Goal: Task Accomplishment & Management: Manage account settings

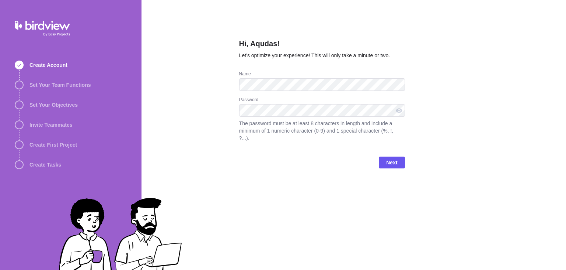
drag, startPoint x: 404, startPoint y: 43, endPoint x: 421, endPoint y: 41, distance: 16.7
click at [404, 42] on h2 "Hi, Aqudas!" at bounding box center [322, 44] width 166 height 13
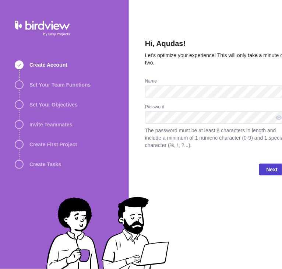
click at [277, 170] on span "Next" at bounding box center [272, 169] width 11 height 9
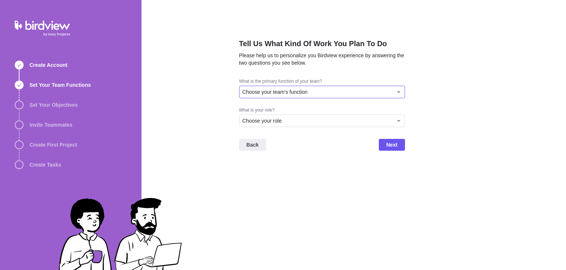
click at [285, 91] on span "Choose your team's function" at bounding box center [275, 91] width 65 height 7
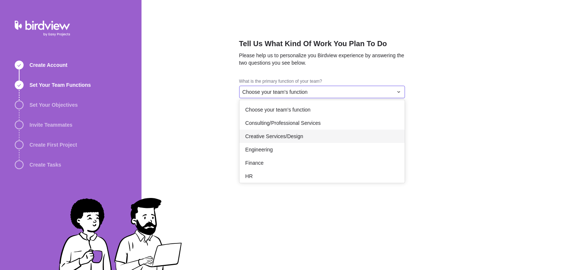
click at [279, 144] on div "Engineering" at bounding box center [322, 149] width 165 height 13
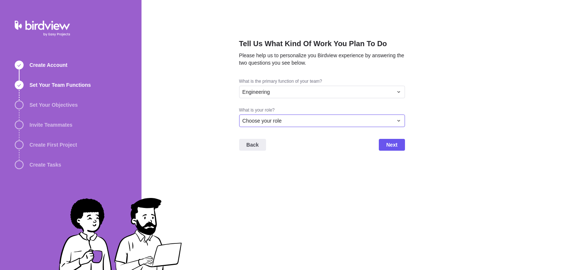
click at [274, 124] on span "Choose your role" at bounding box center [262, 120] width 39 height 7
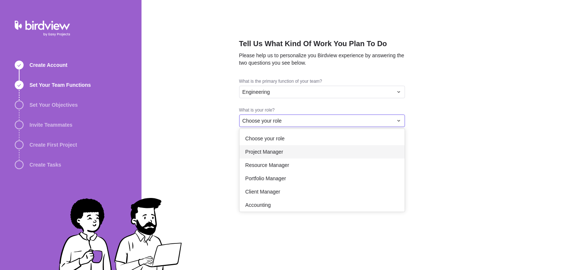
click at [279, 157] on div "Project Manager" at bounding box center [322, 151] width 165 height 13
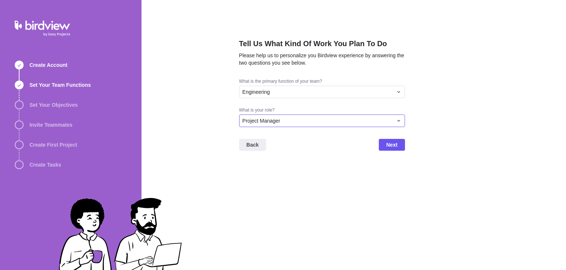
click at [278, 122] on span "Project Manager" at bounding box center [262, 120] width 38 height 7
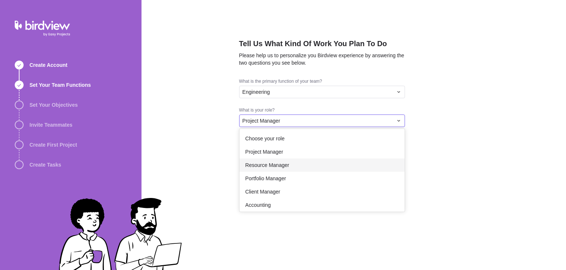
click at [278, 166] on span "Resource Manager" at bounding box center [268, 164] width 44 height 7
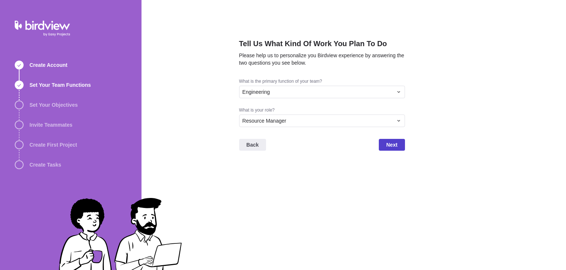
click at [386, 146] on span "Next" at bounding box center [392, 145] width 26 height 12
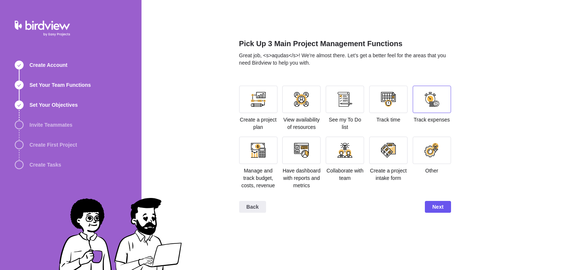
click at [421, 100] on div at bounding box center [432, 99] width 38 height 27
click at [420, 154] on div at bounding box center [432, 149] width 38 height 27
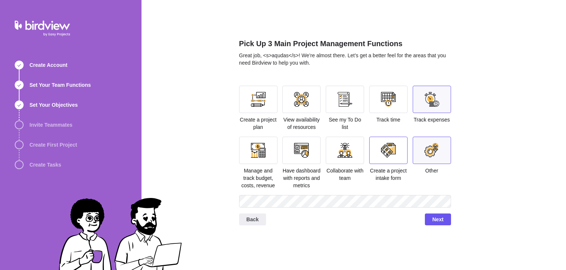
click at [396, 153] on div at bounding box center [388, 150] width 15 height 15
click at [382, 122] on span "Track time" at bounding box center [388, 120] width 24 height 6
click at [382, 115] on div "Track time" at bounding box center [388, 105] width 38 height 38
click at [380, 104] on div at bounding box center [388, 99] width 38 height 27
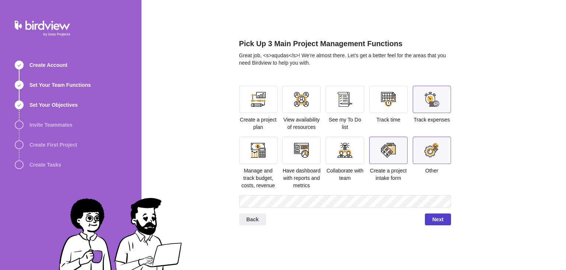
click at [433, 218] on span "Next" at bounding box center [438, 219] width 11 height 9
click at [442, 219] on span "Next" at bounding box center [438, 219] width 11 height 9
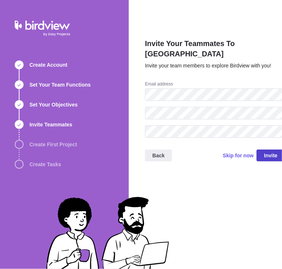
click at [271, 151] on span "Invite" at bounding box center [271, 155] width 14 height 9
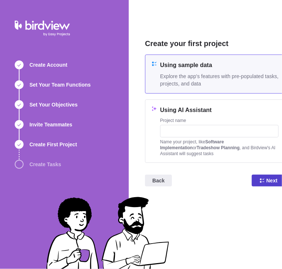
click at [261, 179] on icon at bounding box center [262, 180] width 4 height 4
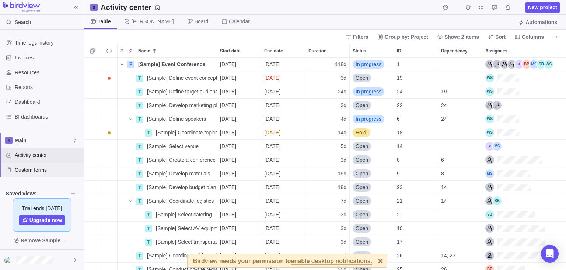
drag, startPoint x: 30, startPoint y: 169, endPoint x: 29, endPoint y: 178, distance: 8.9
click at [30, 169] on span "Custom forms" at bounding box center [48, 169] width 66 height 7
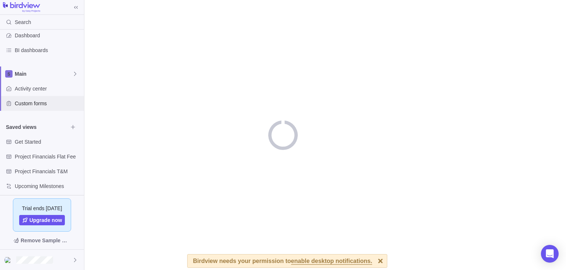
scroll to position [70, 0]
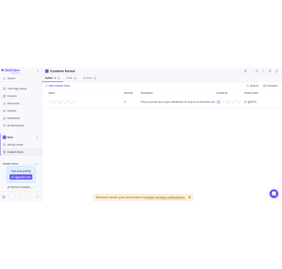
scroll to position [212, 482]
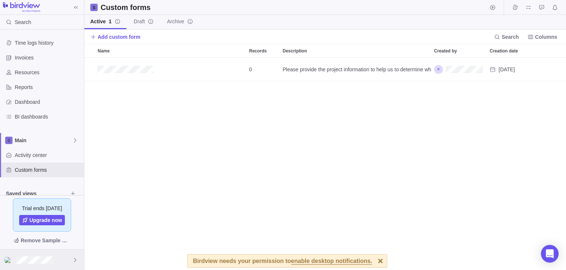
click at [38, 263] on div at bounding box center [42, 259] width 84 height 20
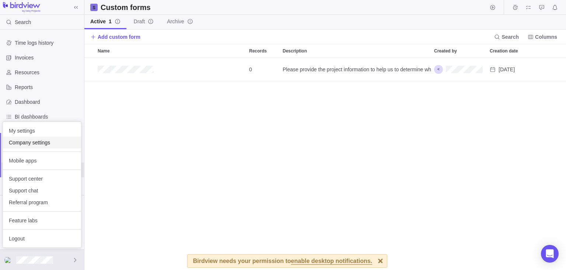
click at [29, 145] on span "Company settings" at bounding box center [42, 142] width 66 height 7
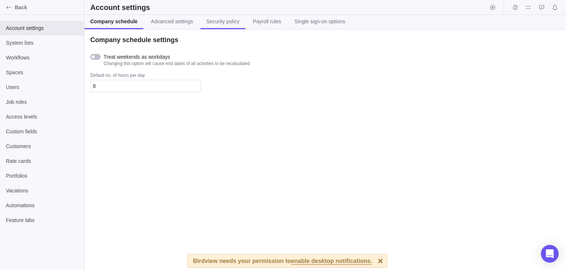
click at [211, 26] on link "Security policy" at bounding box center [223, 22] width 45 height 14
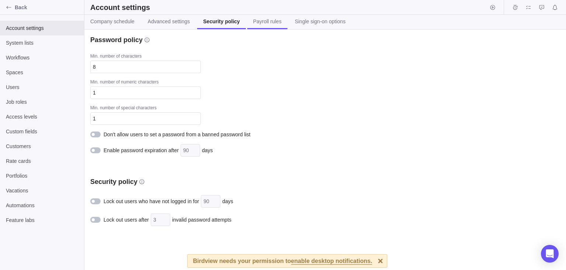
click at [251, 27] on link "Payroll rules" at bounding box center [267, 22] width 40 height 14
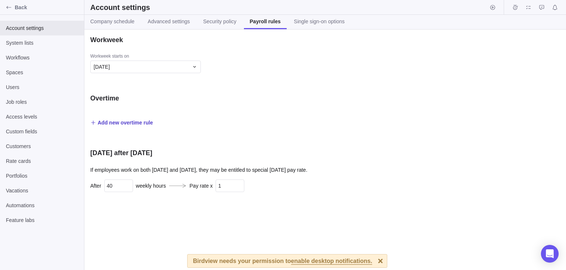
click at [116, 123] on span "Add new overtime rule" at bounding box center [125, 122] width 55 height 7
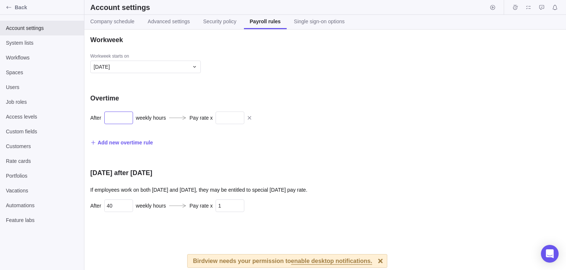
click at [115, 119] on input "text" at bounding box center [118, 117] width 29 height 13
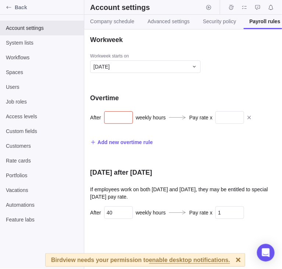
click at [123, 119] on input "text" at bounding box center [118, 117] width 29 height 13
type input "123"
click at [233, 116] on input "text" at bounding box center [230, 117] width 29 height 13
type input "12"
drag, startPoint x: 247, startPoint y: 119, endPoint x: 282, endPoint y: 97, distance: 41.2
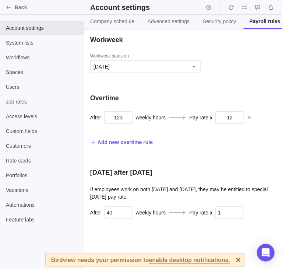
click at [247, 119] on icon at bounding box center [250, 118] width 6 height 6
click at [248, 119] on icon at bounding box center [250, 118] width 6 height 6
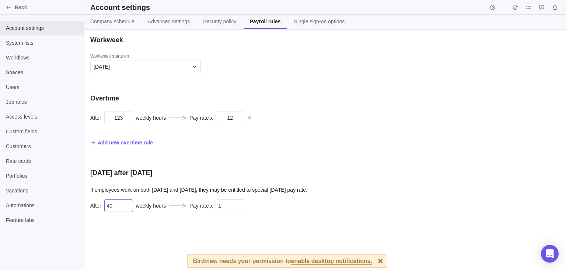
click at [119, 207] on input "40" at bounding box center [118, 205] width 29 height 13
type input "41"
click at [229, 206] on input "1" at bounding box center [230, 205] width 29 height 13
click at [231, 201] on input "1" at bounding box center [230, 205] width 29 height 13
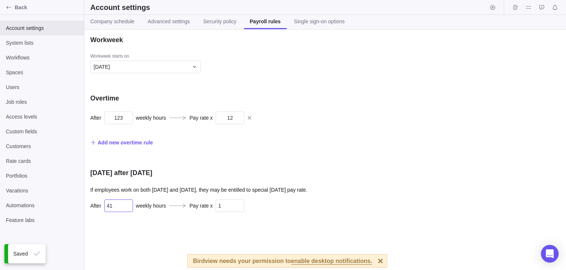
click at [124, 206] on input "41" at bounding box center [118, 205] width 29 height 13
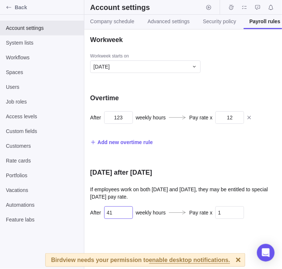
click at [117, 214] on input "41" at bounding box center [118, 212] width 29 height 13
type input "2"
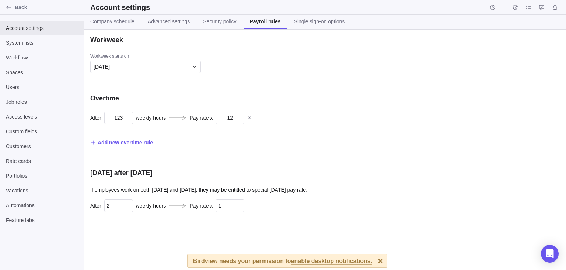
click at [190, 176] on div "Sunday after Saturday" at bounding box center [219, 172] width 258 height 9
click at [329, 26] on link "Single sign-on options" at bounding box center [319, 22] width 63 height 14
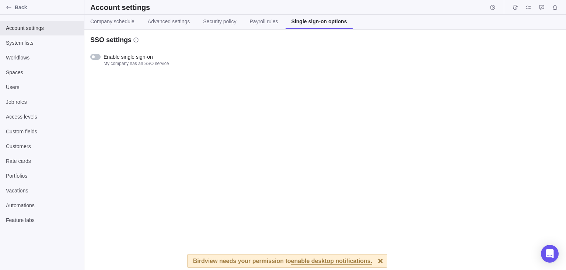
click at [94, 56] on div at bounding box center [93, 56] width 3 height 3
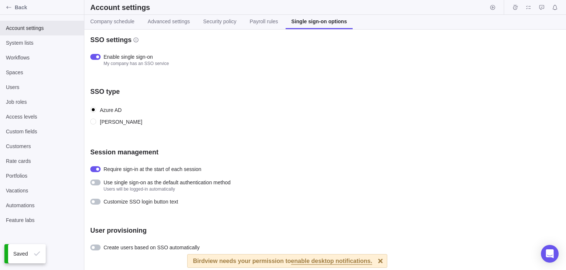
click at [98, 247] on div at bounding box center [95, 247] width 10 height 6
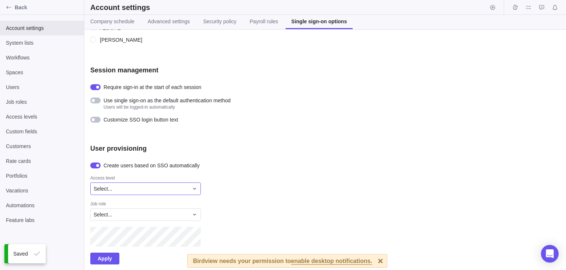
click at [140, 184] on div "Select..." at bounding box center [145, 188] width 111 height 13
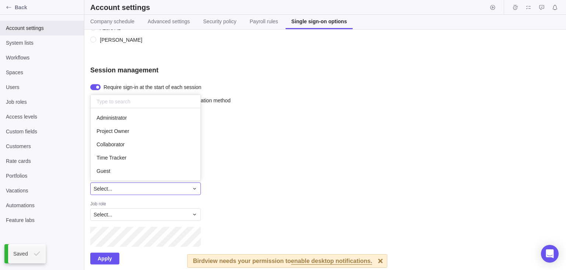
scroll to position [72, 110]
click at [122, 121] on div "Administrator" at bounding box center [146, 117] width 110 height 13
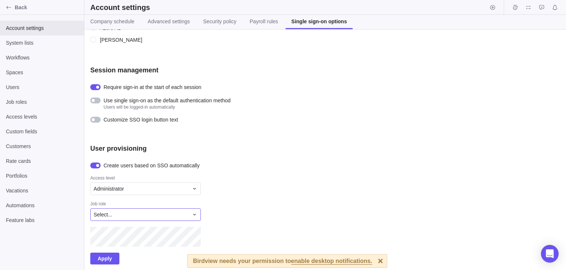
click at [104, 211] on span "Select..." at bounding box center [103, 214] width 19 height 7
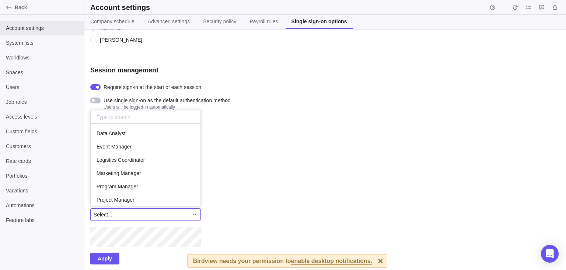
scroll to position [83, 110]
click at [125, 136] on span "Data Analyst" at bounding box center [111, 132] width 29 height 7
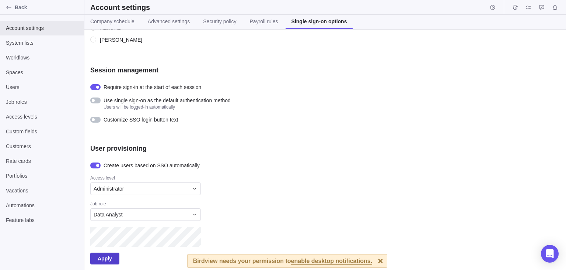
click at [102, 257] on span "Apply" at bounding box center [105, 258] width 14 height 9
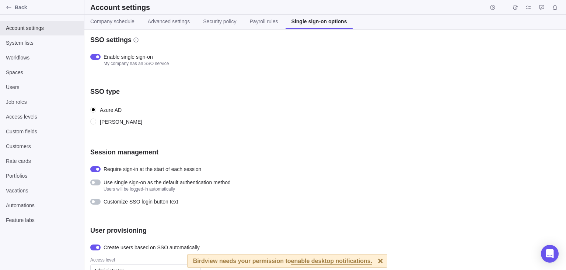
click at [98, 56] on div at bounding box center [97, 56] width 3 height 3
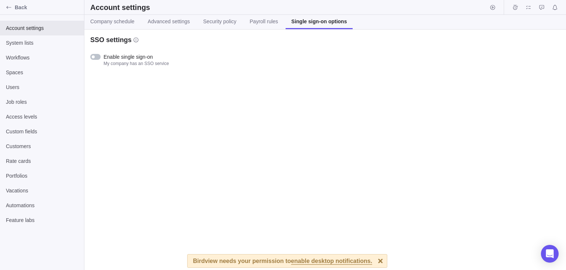
click at [99, 56] on div at bounding box center [95, 57] width 10 height 6
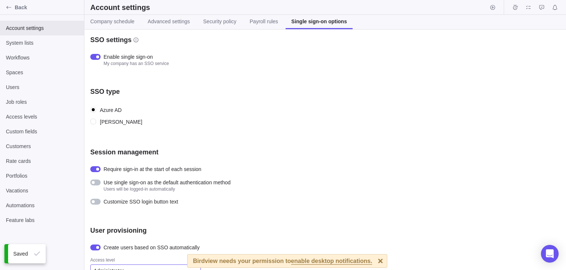
scroll to position [82, 0]
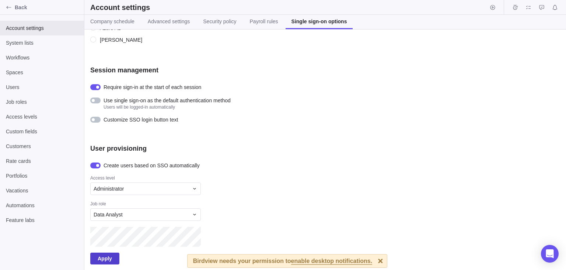
click at [101, 253] on span "Apply" at bounding box center [104, 258] width 29 height 12
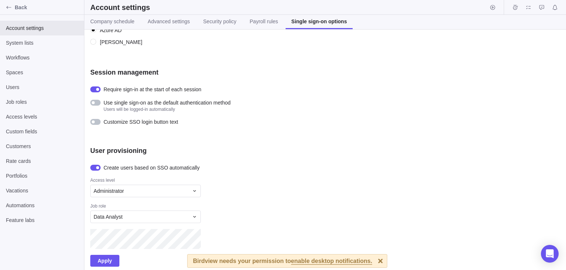
scroll to position [82, 0]
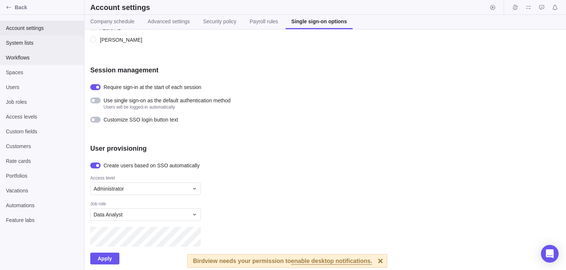
click at [33, 50] on div "System lists" at bounding box center [42, 42] width 84 height 15
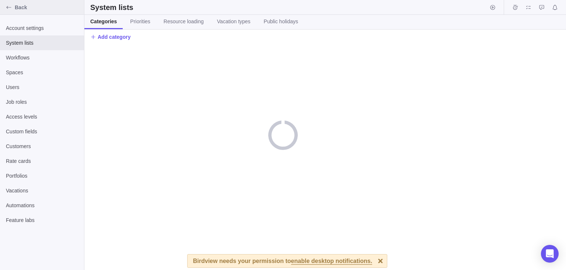
click at [18, 5] on span "Back" at bounding box center [48, 7] width 66 height 7
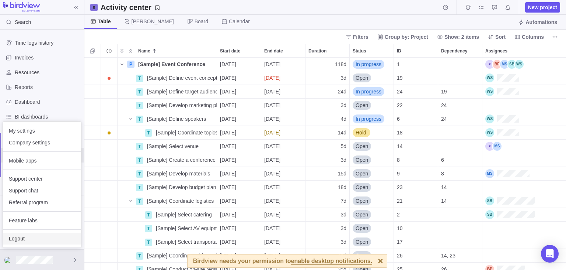
scroll to position [212, 482]
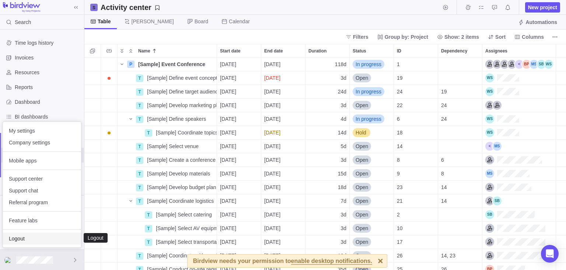
click at [23, 240] on span "Logout" at bounding box center [42, 238] width 66 height 7
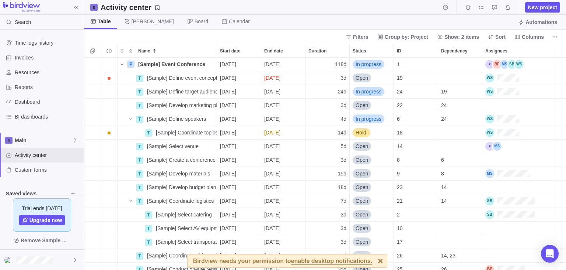
scroll to position [212, 482]
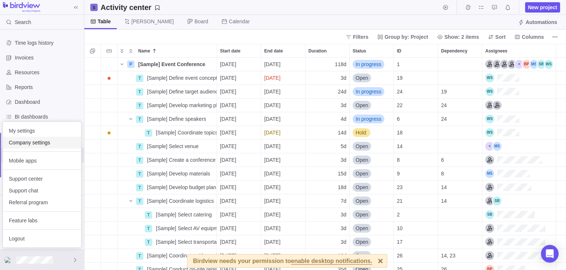
click at [35, 141] on span "Company settings" at bounding box center [42, 142] width 66 height 7
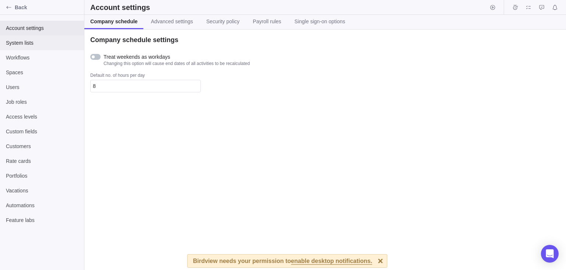
click at [24, 44] on span "System lists" at bounding box center [42, 42] width 72 height 7
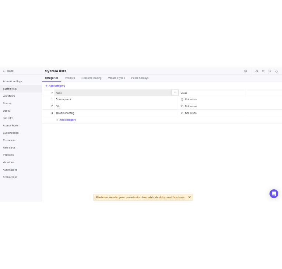
scroll to position [212, 482]
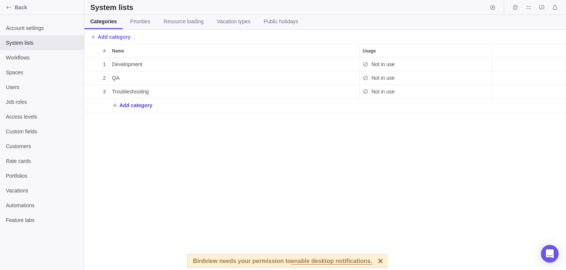
click at [123, 104] on span "Add category" at bounding box center [135, 104] width 33 height 7
click at [127, 106] on input "Name" at bounding box center [234, 105] width 251 height 14
type input "sdfsdfsdf"
click at [186, 134] on div "# Name Usage 1 Development Not in use 2 QA Not in use 3 Troubleshooting Not in …" at bounding box center [325, 157] width 482 height 226
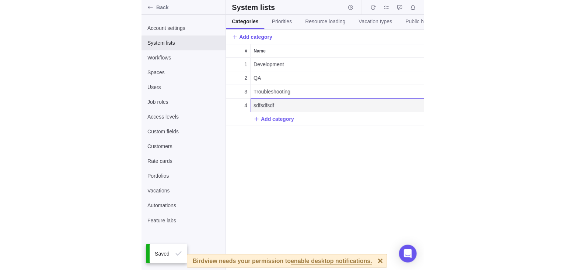
scroll to position [0, 3]
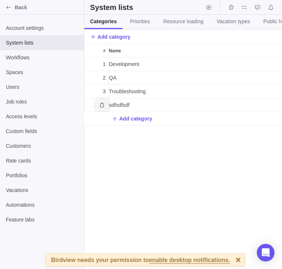
click at [101, 106] on icon "Delete" at bounding box center [102, 105] width 4 height 5
click at [140, 122] on span "Delete permanently" at bounding box center [134, 123] width 48 height 9
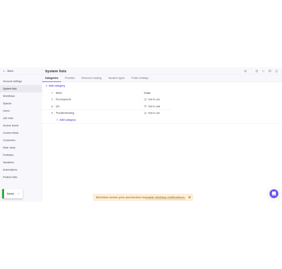
scroll to position [0, 0]
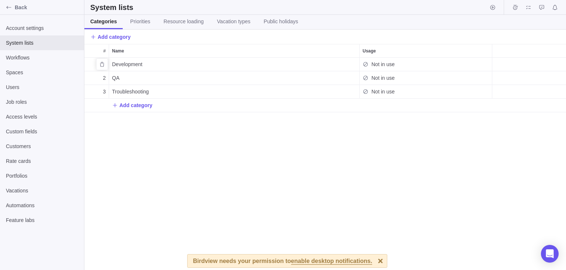
click at [351, 66] on div "Development" at bounding box center [234, 64] width 250 height 13
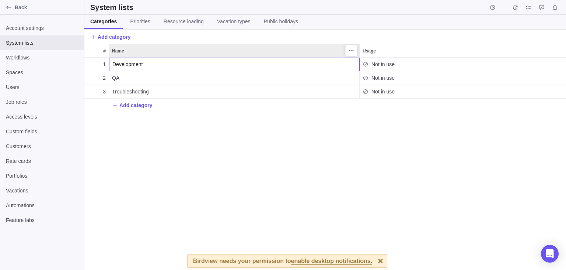
click at [300, 47] on div "# Name Usage 1 Development Not in use 2 QA Not in use 3 Troubleshooting Not in …" at bounding box center [325, 157] width 482 height 226
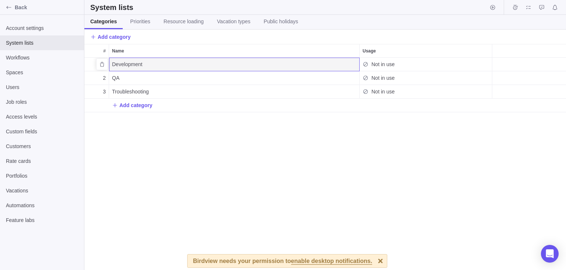
click at [329, 65] on div "Development" at bounding box center [234, 64] width 250 height 13
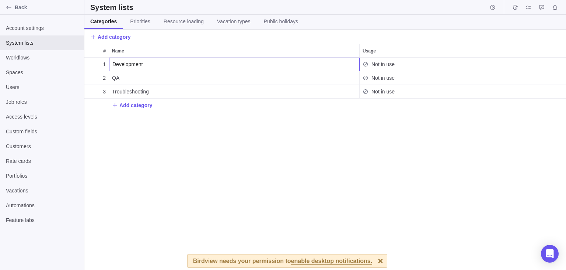
click at [229, 67] on input "Development" at bounding box center [234, 65] width 251 height 14
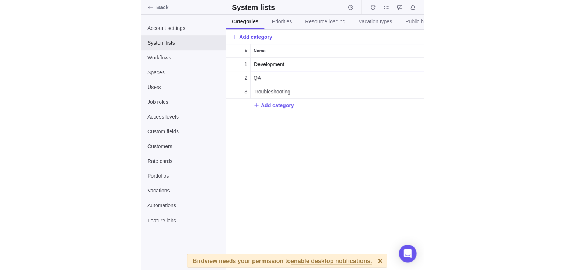
scroll to position [0, 3]
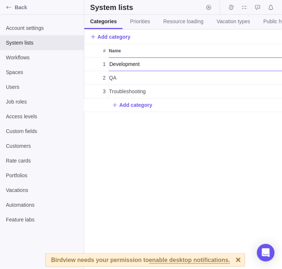
click at [154, 66] on input "Development" at bounding box center [194, 65] width 177 height 14
type input "Developmentt"
click at [153, 150] on div "# Name Usage 1 Developmentt Not in use 2 QA Not in use 3 Troubleshooting Not in…" at bounding box center [183, 156] width 198 height 225
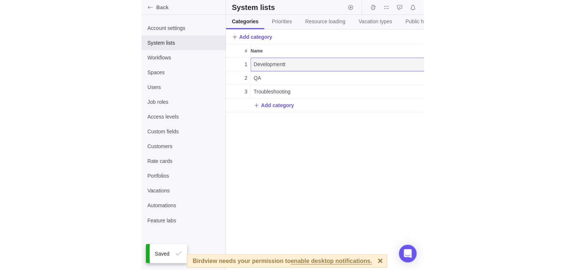
scroll to position [0, 0]
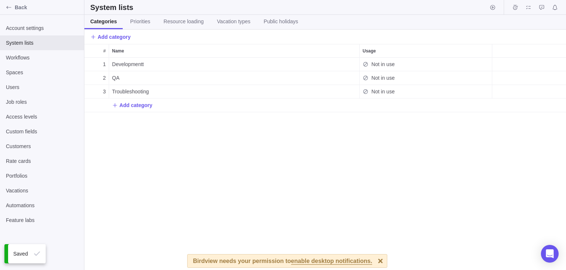
click at [219, 150] on div "1 Developmentt Not in use 2 QA Not in use 3 Troubleshooting Not in use Add cate…" at bounding box center [325, 164] width 482 height 212
click at [343, 92] on div "Troubleshooting" at bounding box center [234, 91] width 250 height 13
click at [350, 92] on input "Troubleshooting" at bounding box center [234, 91] width 251 height 14
click at [326, 77] on div "# Name Usage 1 Developmentt Not in use 2 QA Not in use 3 Troubleshooting Not in…" at bounding box center [325, 157] width 482 height 226
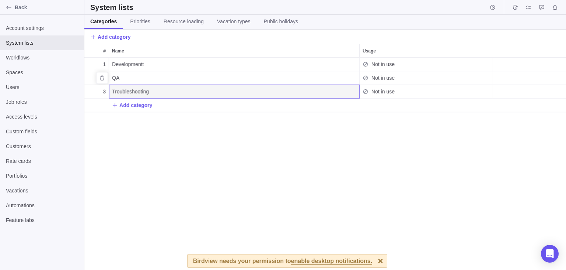
click at [325, 82] on div "QA" at bounding box center [234, 77] width 250 height 13
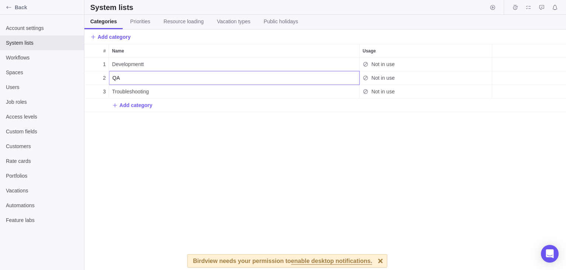
click at [328, 79] on input "QA" at bounding box center [234, 78] width 251 height 14
click at [321, 63] on div "# Name Usage 1 Developmentt Not in use 2 QA Not in use 3 Troubleshooting Not in…" at bounding box center [325, 157] width 482 height 226
click at [338, 63] on div "Developmentt" at bounding box center [234, 64] width 250 height 13
click at [93, 66] on div "# Name Usage 1 Developmentt Not in use 2 QA Not in use 3 Troubleshooting Not in…" at bounding box center [325, 157] width 482 height 226
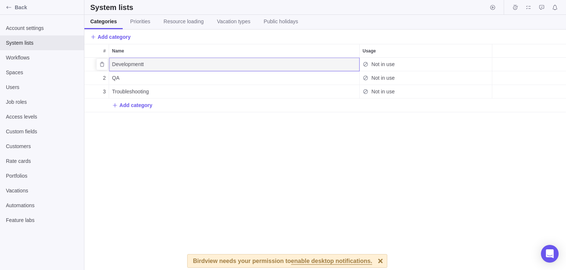
click at [91, 66] on div "1" at bounding box center [96, 64] width 24 height 13
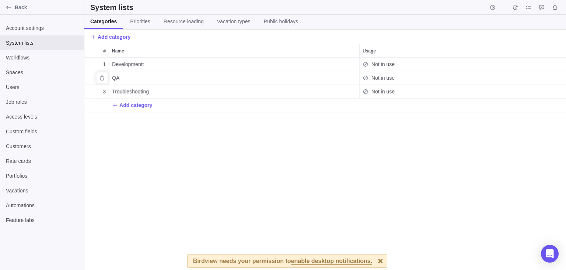
click at [90, 76] on div "2" at bounding box center [96, 77] width 24 height 13
click at [89, 90] on div "3" at bounding box center [96, 91] width 24 height 13
click at [143, 22] on span "Priorities" at bounding box center [140, 21] width 20 height 7
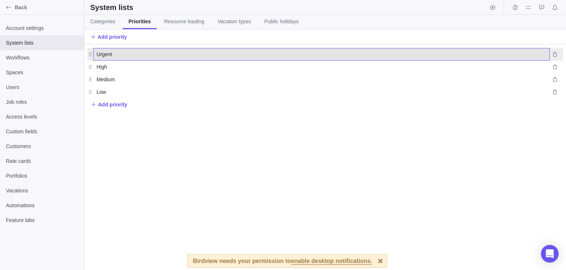
click at [105, 58] on div "Urgent" at bounding box center [322, 54] width 450 height 12
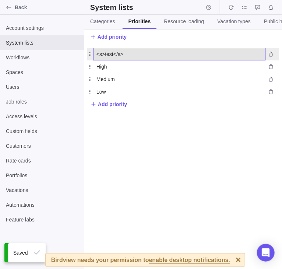
click at [234, 54] on div "<s>test</s>" at bounding box center [180, 54] width 166 height 12
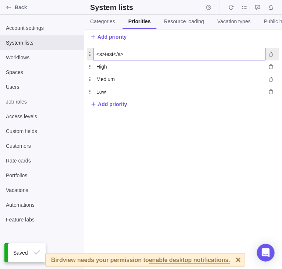
click at [133, 56] on input "<s>test</s>" at bounding box center [179, 54] width 173 height 13
click at [114, 56] on input "<s>test</s>" at bounding box center [179, 54] width 173 height 13
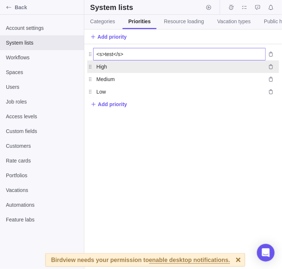
type input "<s>testt</s>"
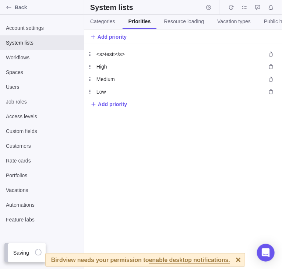
click at [139, 135] on div "<s>testt</s> <s>testt</s> High High Medium Medium Low Low Add priority" at bounding box center [183, 156] width 198 height 225
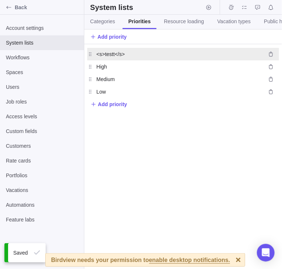
click at [267, 59] on div at bounding box center [271, 54] width 10 height 10
click at [270, 57] on icon "Delete" at bounding box center [271, 54] width 6 height 6
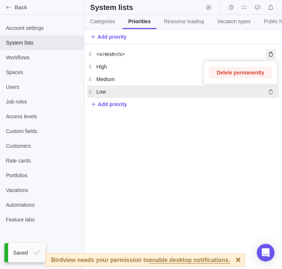
click at [247, 76] on span "Delete permanently" at bounding box center [241, 72] width 48 height 9
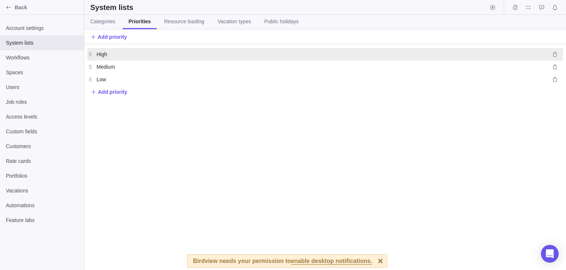
click at [88, 54] on icon at bounding box center [90, 54] width 6 height 6
click at [90, 55] on icon at bounding box center [90, 54] width 6 height 6
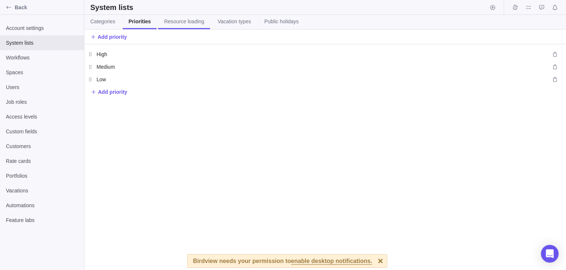
click at [179, 24] on span "Resource loading" at bounding box center [184, 21] width 40 height 7
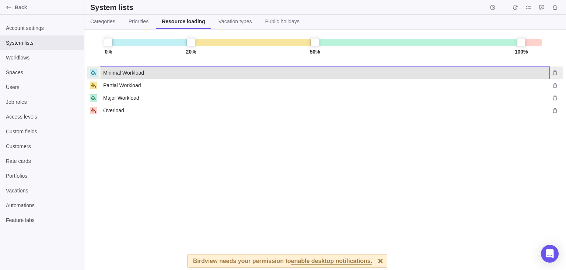
click at [114, 73] on span "Minimal Workload" at bounding box center [123, 72] width 41 height 7
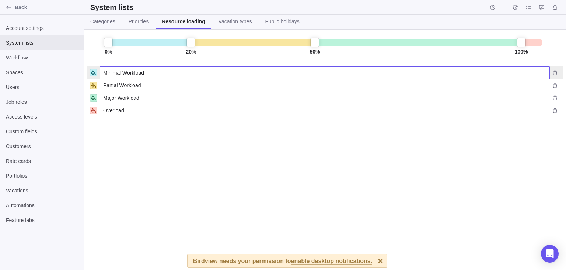
click at [154, 72] on input "Minimal Workload" at bounding box center [325, 72] width 450 height 13
type input "Minimal Workload <s>tets</s>"
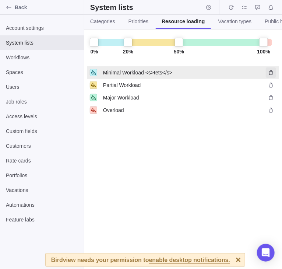
click at [271, 72] on icon "Delete" at bounding box center [271, 72] width 4 height 5
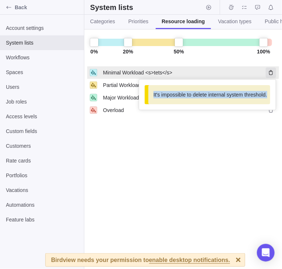
drag, startPoint x: 178, startPoint y: 95, endPoint x: 272, endPoint y: 95, distance: 93.3
click at [271, 95] on div "It's impossible to delete internal system threshold." at bounding box center [207, 95] width 137 height 30
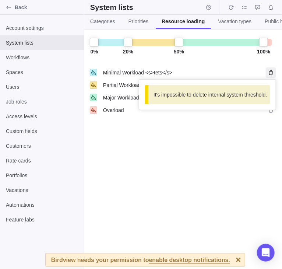
click at [248, 133] on div "0 % 20 % 50 % 100 % Minimal Workload <s>tets</s> Minimal Workload <s>tets</s> I…" at bounding box center [183, 149] width 198 height 240
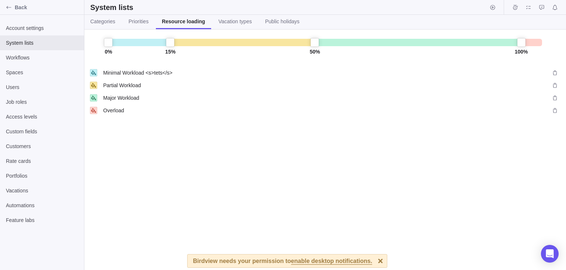
drag, startPoint x: 191, startPoint y: 44, endPoint x: 177, endPoint y: 45, distance: 14.8
click at [177, 45] on div "0 % 15 % 50 % 100 %" at bounding box center [325, 42] width 434 height 11
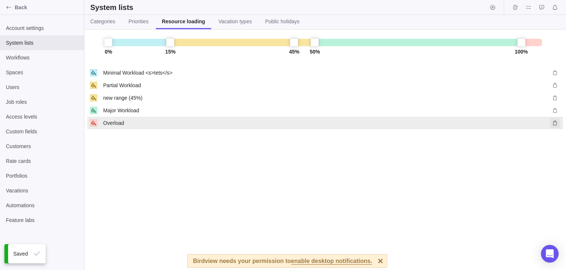
click at [556, 125] on icon "Delete" at bounding box center [555, 123] width 6 height 6
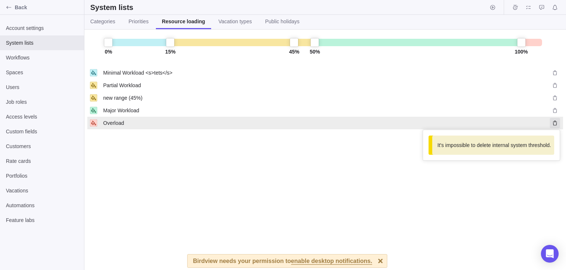
drag, startPoint x: 447, startPoint y: 144, endPoint x: 551, endPoint y: 146, distance: 103.6
click at [562, 144] on div "0 % 15 % 45 % 50 % 100 % Minimal Workload <s>tets</s> Minimal Workload <s>tets<…" at bounding box center [325, 149] width 482 height 240
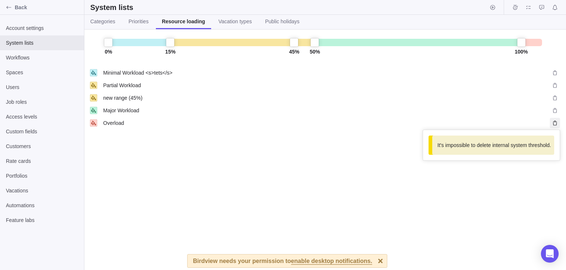
click at [341, 161] on div "0 % 15 % 45 % 50 % 100 % Minimal Workload <s>tets</s> Minimal Workload <s>tets<…" at bounding box center [325, 149] width 482 height 240
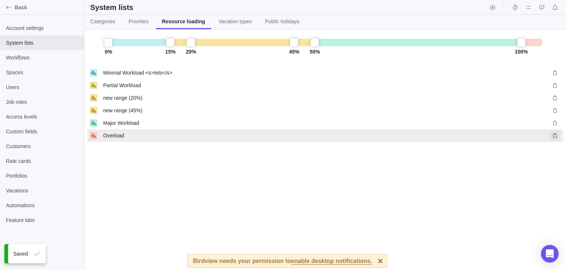
click at [557, 132] on icon "Delete" at bounding box center [555, 135] width 6 height 6
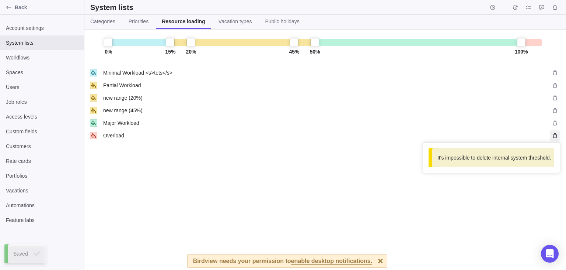
click at [557, 74] on div "0 % 15 % 20 % 45 % 50 % 100 % Minimal Workload <s>tets</s> Minimal Workload <s>…" at bounding box center [325, 149] width 482 height 240
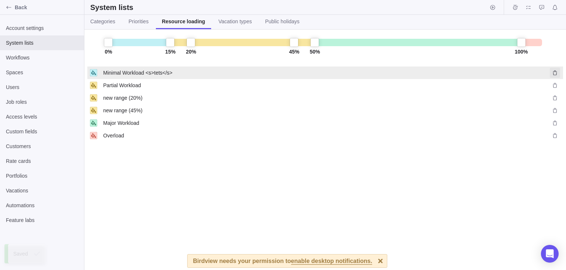
click at [555, 74] on icon "Delete" at bounding box center [555, 73] width 6 height 6
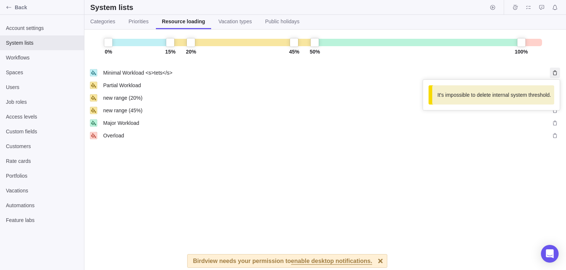
drag, startPoint x: 496, startPoint y: 132, endPoint x: 383, endPoint y: 91, distance: 120.1
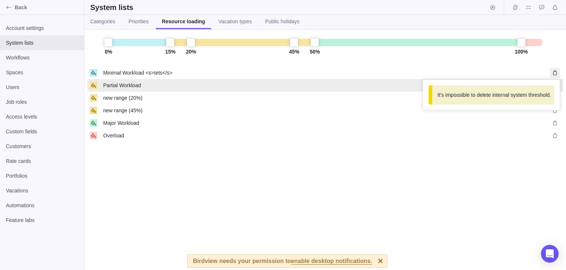
click at [495, 132] on div "0 % 15 % 20 % 45 % 50 % 100 % Minimal Workload <s>tets</s> Minimal Workload <s>…" at bounding box center [325, 149] width 482 height 240
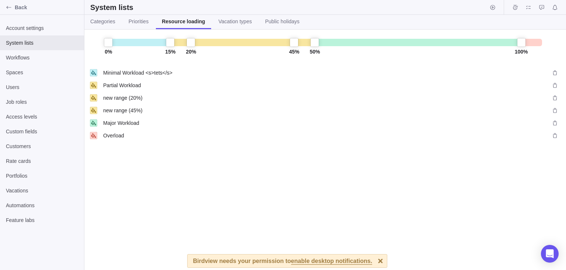
drag, startPoint x: 190, startPoint y: 42, endPoint x: 167, endPoint y: 45, distance: 23.7
click at [146, 45] on div "0 % 15 % 20 % 45 % 50 % 100 %" at bounding box center [325, 42] width 434 height 11
drag, startPoint x: 191, startPoint y: 45, endPoint x: 128, endPoint y: 48, distance: 63.5
click at [128, 48] on div "0 % 15 % 20 % 45 % 50 % 100 %" at bounding box center [325, 42] width 434 height 11
click at [190, 44] on div "20 %" at bounding box center [191, 46] width 9 height 17
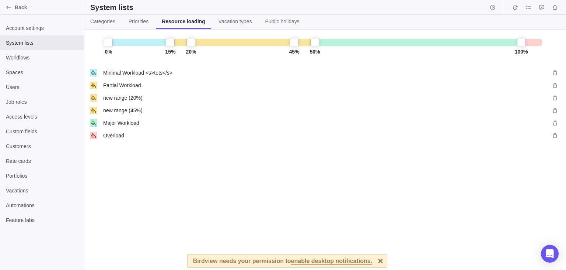
drag, startPoint x: 189, startPoint y: 52, endPoint x: 184, endPoint y: 54, distance: 5.1
click at [185, 54] on div "0 % 15 % 20 % 45 % 50 % 100 % Minimal Workload <s>tets</s> Minimal Workload <s>…" at bounding box center [325, 149] width 482 height 240
click at [194, 43] on div "20 %" at bounding box center [191, 46] width 9 height 17
click at [192, 42] on div "20 %" at bounding box center [191, 46] width 9 height 17
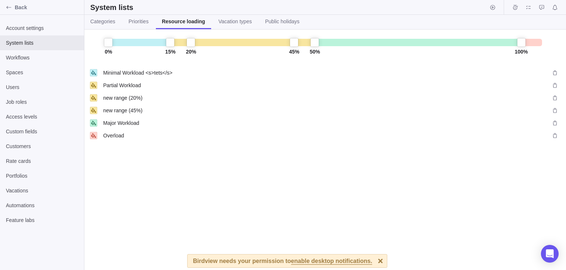
drag, startPoint x: 192, startPoint y: 42, endPoint x: 228, endPoint y: 41, distance: 35.8
click at [228, 41] on div "0 % 15 % 20 % 45 % 50 % 100 %" at bounding box center [325, 42] width 434 height 11
drag, startPoint x: 235, startPoint y: 42, endPoint x: 147, endPoint y: 46, distance: 87.1
click at [147, 46] on div "0 % 15 % 20 % 45 % 50 % 100 %" at bounding box center [325, 42] width 434 height 11
click at [177, 45] on div "0 % 15 % 20 % 45 % 50 % 100 %" at bounding box center [325, 42] width 434 height 11
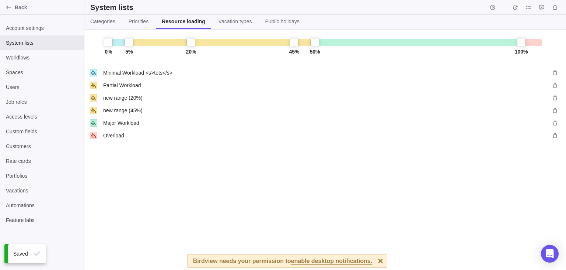
drag, startPoint x: 169, startPoint y: 44, endPoint x: 118, endPoint y: 46, distance: 50.9
click at [86, 47] on div "0 % 5 % 20 % 45 % 50 % 100 % Minimal Workload <s>tets</s> Minimal Workload <s>t…" at bounding box center [325, 149] width 482 height 240
drag, startPoint x: 129, startPoint y: 42, endPoint x: 88, endPoint y: 46, distance: 40.8
click at [88, 46] on div "0 % 5 % 20 % 45 % 50 % 100 % Minimal Workload <s>tets</s> Minimal Workload <s>t…" at bounding box center [325, 149] width 482 height 240
drag, startPoint x: 522, startPoint y: 43, endPoint x: 336, endPoint y: 46, distance: 185.5
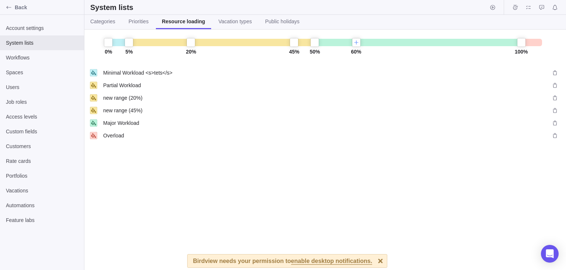
click at [337, 47] on div "0 % 5 % 20 % 45 % 50 % 100 % 60 %" at bounding box center [325, 42] width 434 height 11
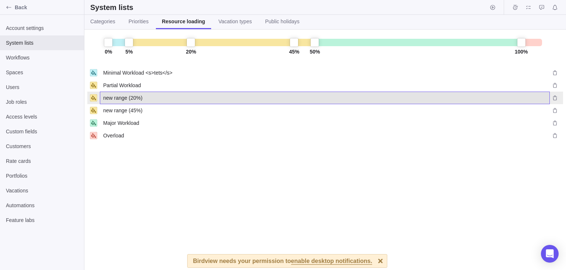
click at [135, 98] on span "new range (20%)" at bounding box center [122, 97] width 39 height 7
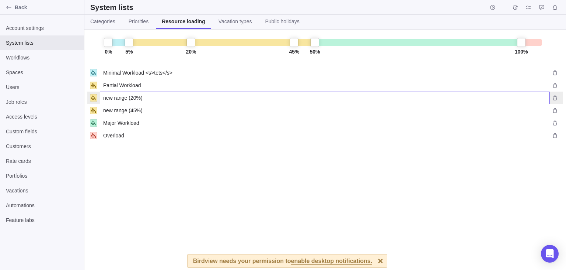
click at [135, 98] on input "new range (20%)" at bounding box center [325, 97] width 450 height 13
type input "new range (0%)"
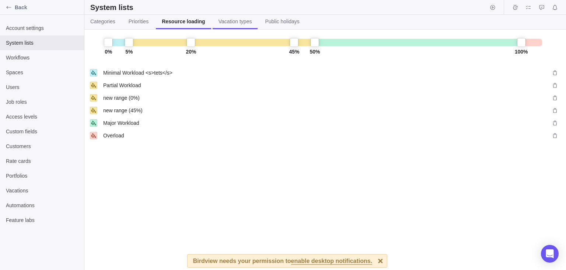
click at [236, 22] on span "Vacation types" at bounding box center [236, 21] width 34 height 7
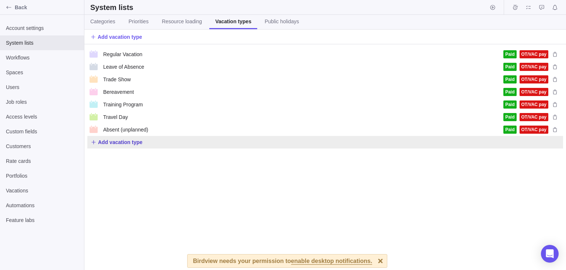
click at [116, 143] on span "Add vacation type" at bounding box center [120, 141] width 45 height 7
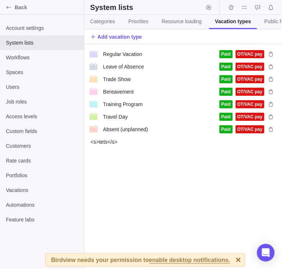
type input "<s>tets</s>"
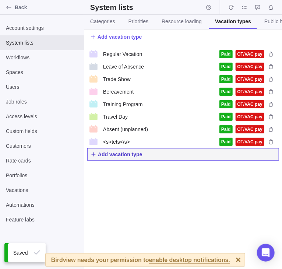
click at [128, 157] on span "Add vacation type" at bounding box center [120, 154] width 45 height 7
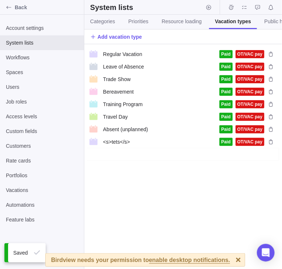
click at [130, 158] on input "text" at bounding box center [183, 154] width 192 height 13
type input "<s>test</s>"
click at [136, 209] on div "Regular Vacation Regular Vacation Paid OT/VAC pay Leave of Absence Leave of Abs…" at bounding box center [183, 156] width 198 height 225
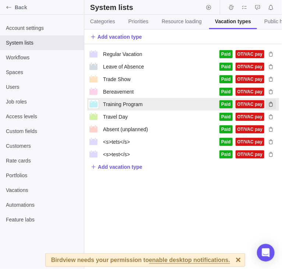
click at [272, 102] on icon "Delete" at bounding box center [271, 104] width 4 height 5
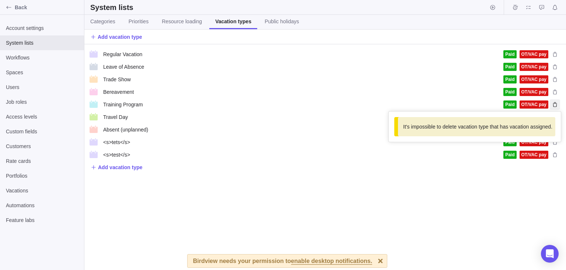
click at [449, 194] on div "Regular Vacation Regular Vacation Paid OT/VAC pay Leave of Absence Leave of Abs…" at bounding box center [325, 156] width 482 height 225
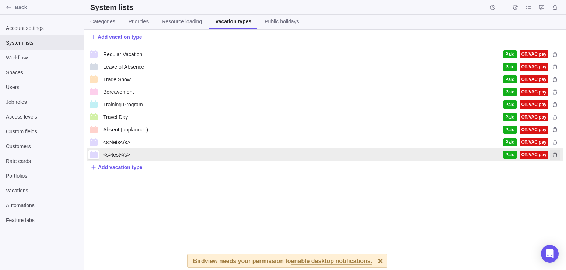
click at [554, 157] on icon "Delete" at bounding box center [555, 155] width 6 height 6
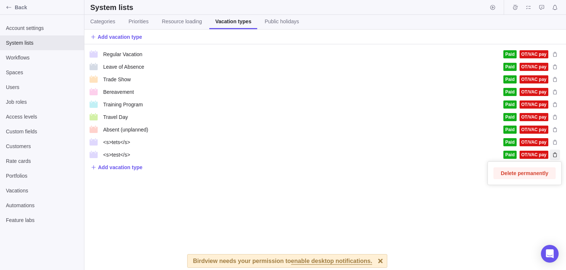
click at [554, 80] on div "Regular Vacation Regular Vacation Paid OT/VAC pay Leave of Absence Leave of Abs…" at bounding box center [325, 156] width 482 height 225
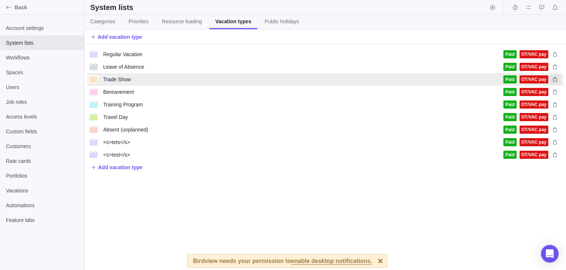
click at [555, 79] on icon "Delete" at bounding box center [555, 79] width 6 height 6
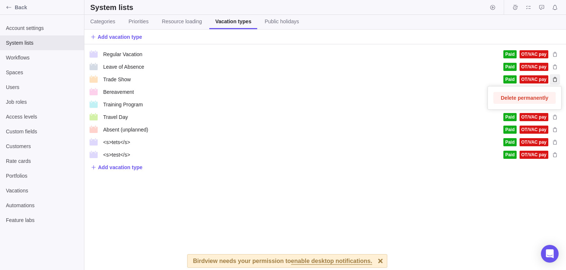
click at [555, 67] on div "Regular Vacation Regular Vacation Paid OT/VAC pay Leave of Absence Leave of Abs…" at bounding box center [325, 156] width 482 height 225
click at [555, 67] on icon "Delete" at bounding box center [555, 67] width 6 height 6
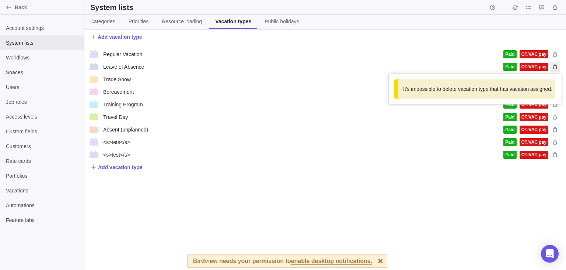
click at [557, 51] on div "Regular Vacation Regular Vacation Paid OT/VAC pay Leave of Absence Leave of Abs…" at bounding box center [325, 156] width 482 height 225
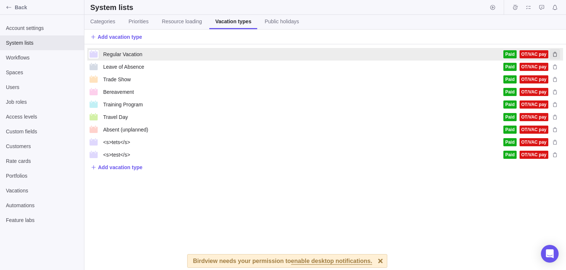
click at [557, 51] on icon "Delete" at bounding box center [555, 54] width 6 height 6
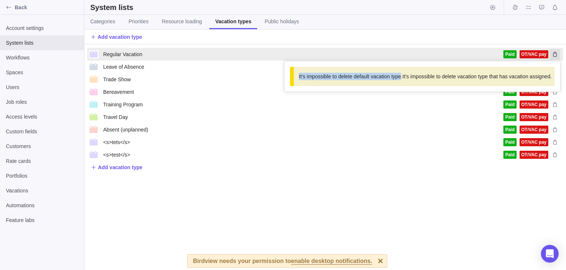
drag, startPoint x: 301, startPoint y: 75, endPoint x: 401, endPoint y: 78, distance: 100.3
click at [401, 78] on div "It's impossible to delete default vacation type. It's impossible to delete vaca…" at bounding box center [422, 76] width 265 height 19
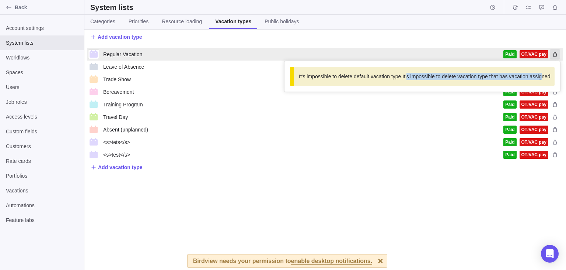
drag, startPoint x: 408, startPoint y: 75, endPoint x: 542, endPoint y: 80, distance: 133.9
click at [542, 80] on p "It's impossible to delete vacation type that has vacation assigned." at bounding box center [477, 76] width 149 height 7
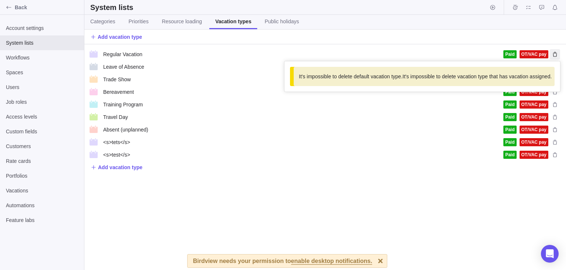
click at [536, 189] on div "Regular Vacation Regular Vacation Paid OT/VAC pay It's impossible to delete def…" at bounding box center [325, 156] width 482 height 225
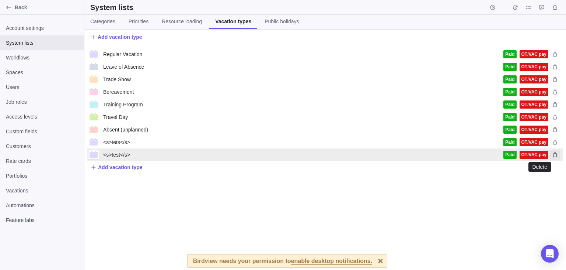
click at [558, 154] on icon "Delete" at bounding box center [555, 155] width 6 height 6
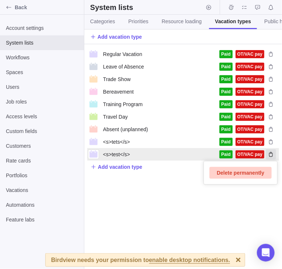
click at [226, 169] on span "Delete permanently" at bounding box center [241, 173] width 48 height 9
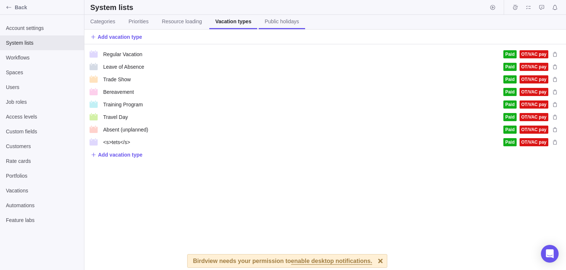
click at [266, 24] on span "Public holidays" at bounding box center [282, 21] width 34 height 7
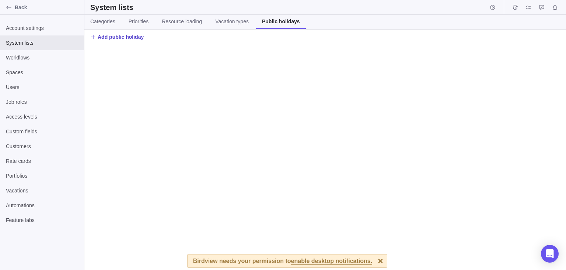
click at [125, 38] on span "Add public holiday" at bounding box center [121, 36] width 46 height 7
type input "<s>tets</s>"
click at [534, 53] on input "text" at bounding box center [527, 54] width 46 height 13
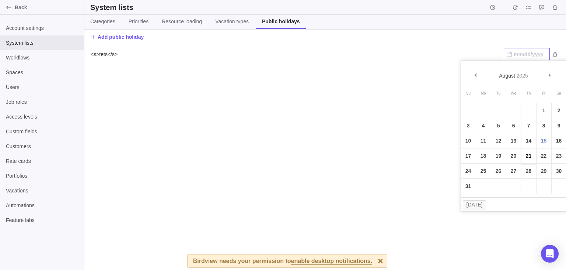
click at [523, 157] on link "21" at bounding box center [529, 155] width 15 height 15
type input "08/21/2025"
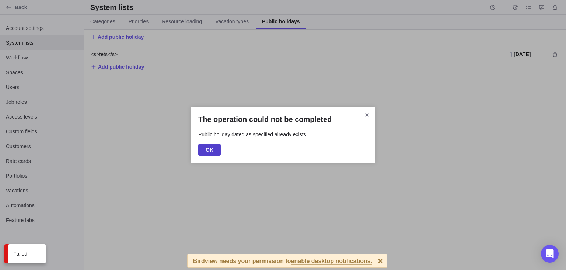
click at [213, 150] on span "OK" at bounding box center [209, 150] width 22 height 12
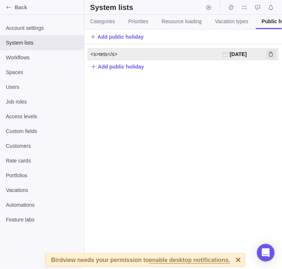
click at [269, 56] on icon "Delete" at bounding box center [271, 54] width 6 height 6
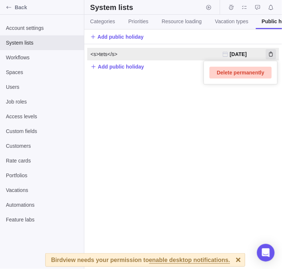
click at [261, 74] on span "Delete permanently" at bounding box center [241, 72] width 48 height 9
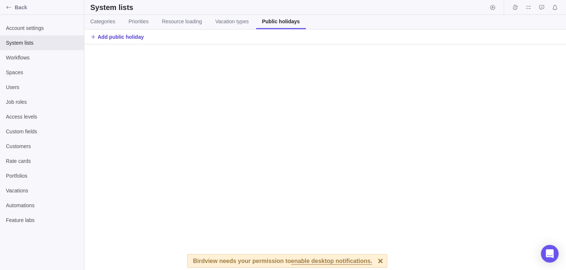
click at [112, 36] on span "Add public holiday" at bounding box center [121, 36] width 46 height 7
click at [133, 57] on input "text" at bounding box center [295, 54] width 417 height 13
type input "werwerwer"
click at [557, 56] on icon at bounding box center [555, 54] width 4 height 5
click at [118, 39] on span "Add public holiday" at bounding box center [121, 36] width 46 height 7
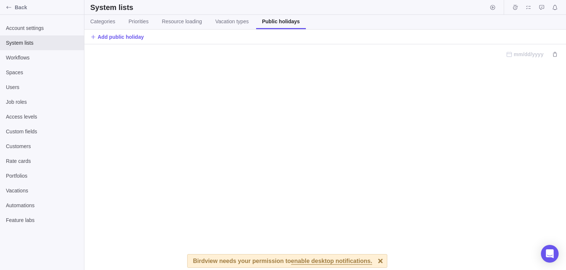
click at [119, 62] on div at bounding box center [325, 54] width 482 height 20
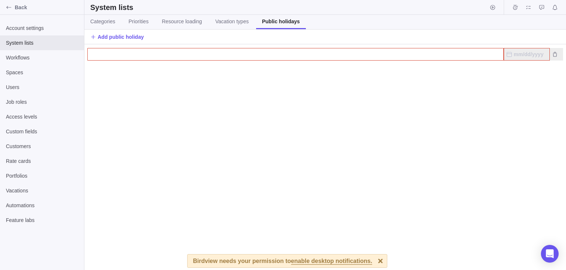
click at [119, 59] on input "text" at bounding box center [295, 54] width 417 height 13
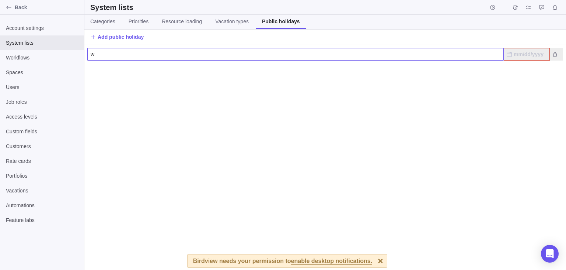
click at [121, 55] on input "w" at bounding box center [295, 54] width 417 height 13
type input "werwerwer"
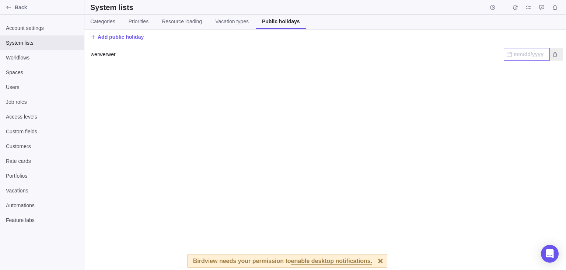
click at [532, 54] on input "text" at bounding box center [527, 54] width 46 height 13
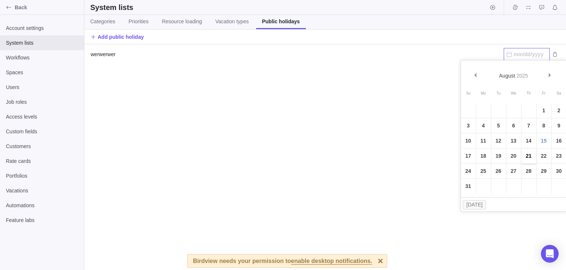
click at [525, 149] on link "21" at bounding box center [529, 155] width 15 height 15
type input "08/21/2025"
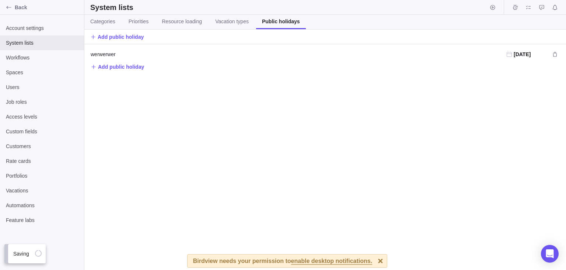
click at [459, 119] on div "werwerwer werwerwer 08/21/2025 Add public holiday" at bounding box center [325, 156] width 482 height 225
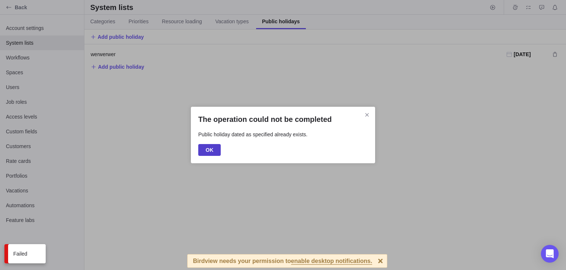
click at [212, 148] on span "OK" at bounding box center [210, 149] width 8 height 9
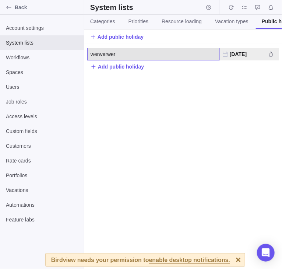
click at [124, 52] on div "werwerwer" at bounding box center [154, 54] width 126 height 12
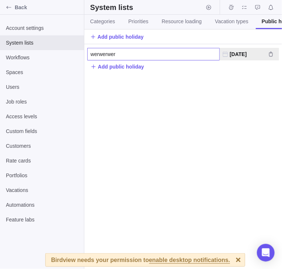
click at [119, 54] on input "werwerwer" at bounding box center [153, 54] width 133 height 13
type input "werwerwerr"
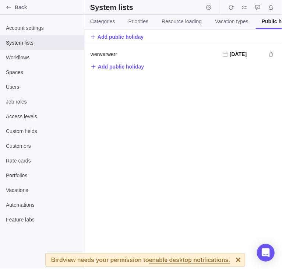
click at [233, 110] on div "werwerwerr werwerwer 08/21/2025 Add public holiday" at bounding box center [183, 156] width 198 height 225
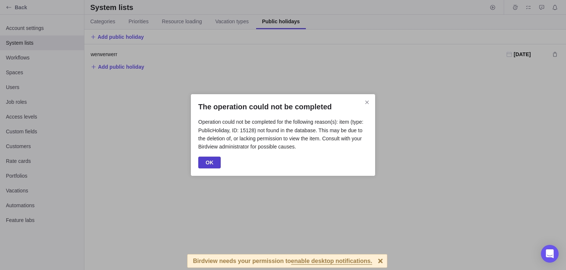
click at [207, 163] on span "OK" at bounding box center [210, 162] width 8 height 9
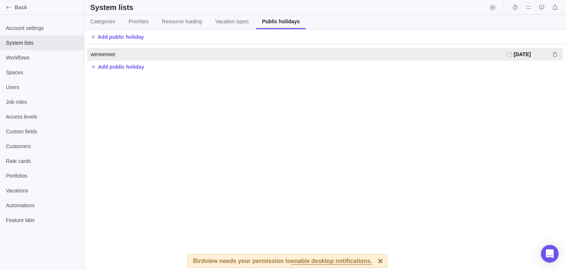
click at [529, 55] on span "08/21/2025" at bounding box center [522, 54] width 17 height 6
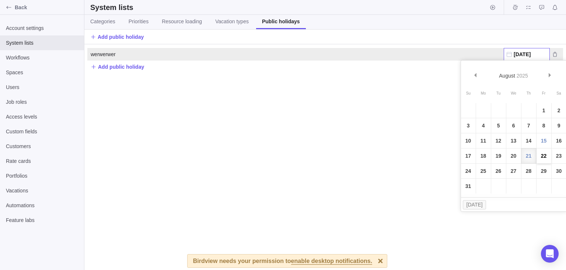
click at [541, 159] on link "22" at bounding box center [544, 155] width 15 height 15
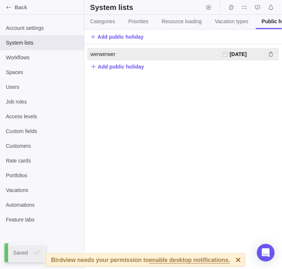
click at [237, 55] on span "[DATE]" at bounding box center [238, 54] width 17 height 6
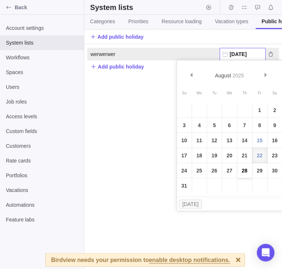
click at [242, 164] on link "28" at bounding box center [245, 170] width 15 height 15
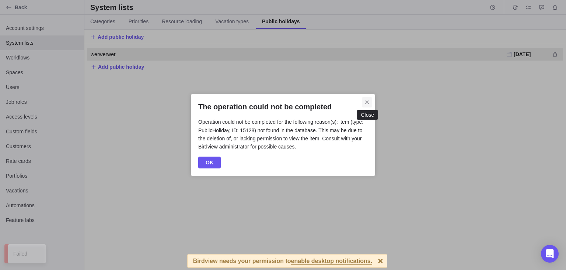
click at [366, 104] on icon "Close" at bounding box center [367, 102] width 6 height 6
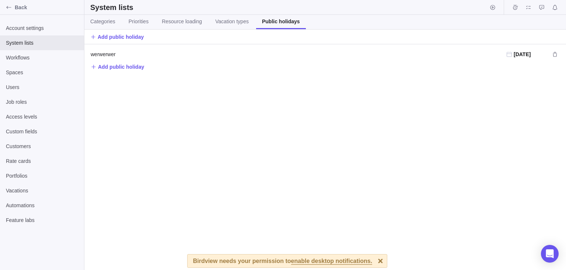
drag, startPoint x: 229, startPoint y: 179, endPoint x: 199, endPoint y: 129, distance: 58.7
click at [226, 177] on div "werwerwer werwerwer 08/22/2025 Add public holiday" at bounding box center [325, 156] width 482 height 225
click at [243, 138] on div at bounding box center [325, 156] width 482 height 225
click at [17, 10] on span "Back" at bounding box center [48, 7] width 66 height 7
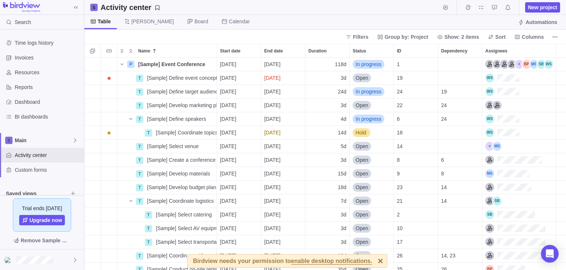
scroll to position [212, 482]
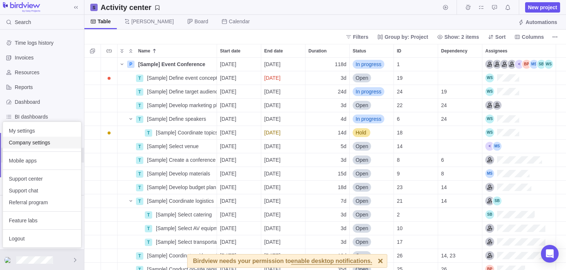
click at [34, 141] on span "Company settings" at bounding box center [42, 142] width 66 height 7
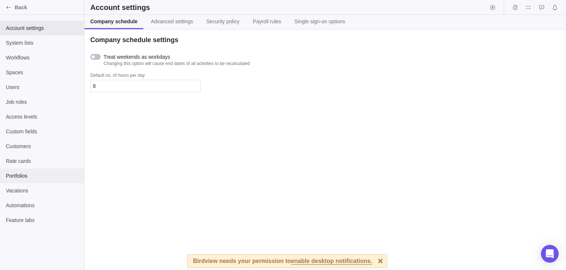
click at [23, 183] on div "Portfolios" at bounding box center [42, 175] width 84 height 15
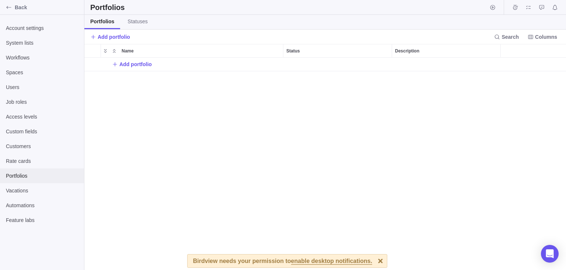
scroll to position [212, 482]
click at [136, 25] on span "Statuses" at bounding box center [138, 21] width 20 height 7
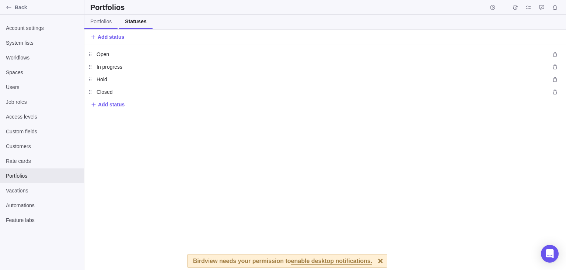
click at [105, 25] on span "Portfolios" at bounding box center [100, 21] width 21 height 7
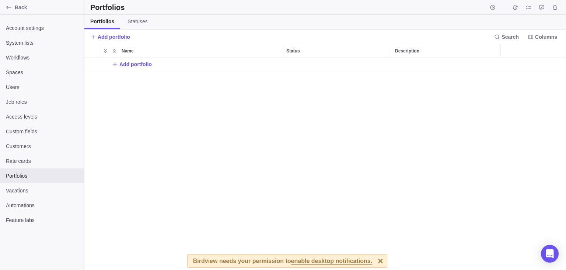
scroll to position [212, 482]
click at [14, 29] on span "Account settings" at bounding box center [42, 27] width 72 height 7
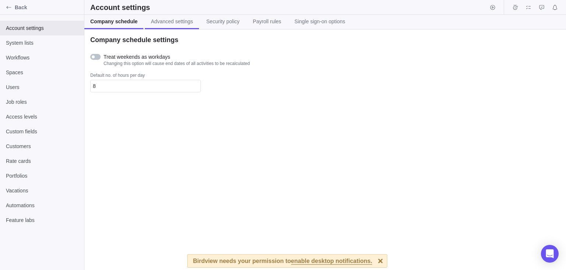
click at [163, 26] on link "Advanced settings" at bounding box center [172, 22] width 54 height 14
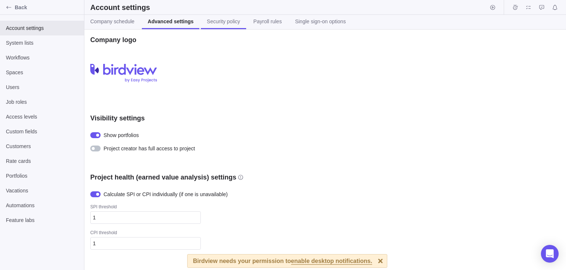
click at [209, 20] on span "Security policy" at bounding box center [223, 21] width 33 height 7
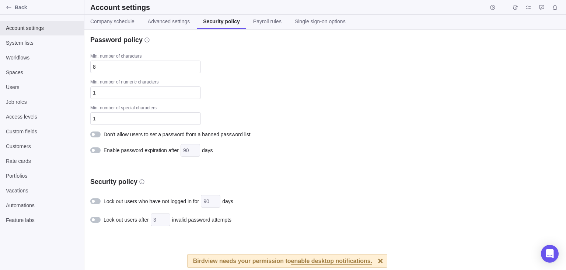
click at [11, 15] on div "Account settings System lists Workflows Spaces Users Job roles Access levels Cu…" at bounding box center [42, 142] width 84 height 255
click at [24, 9] on span "Back" at bounding box center [48, 7] width 66 height 7
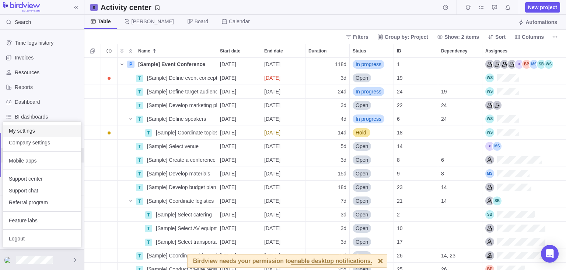
scroll to position [212, 482]
click at [25, 128] on span "My settings" at bounding box center [42, 130] width 66 height 7
